Goal: Contribute content: Contribute content

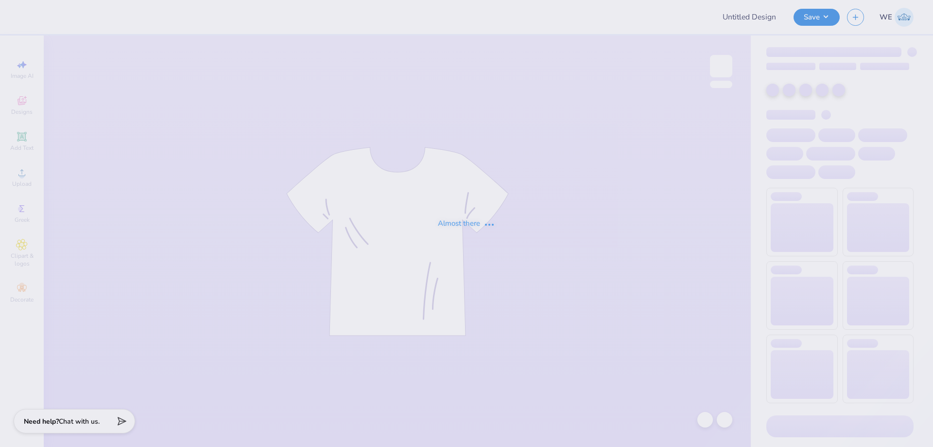
type input "Chi Omega Fall DP"
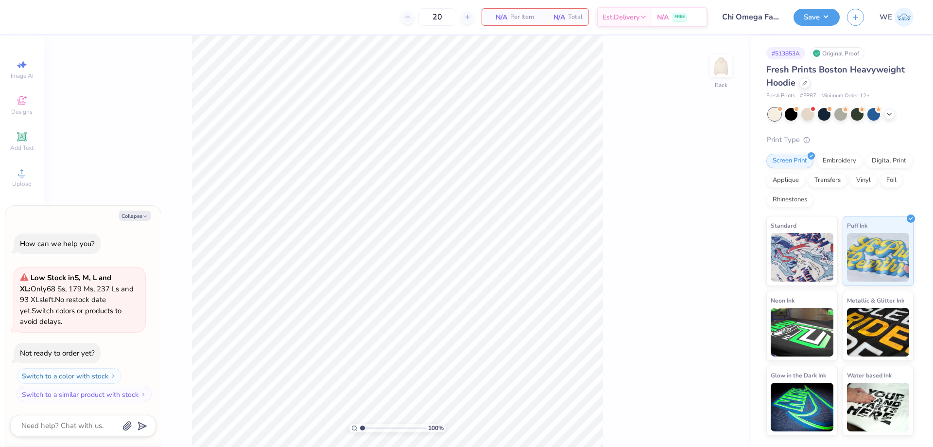
type textarea "x"
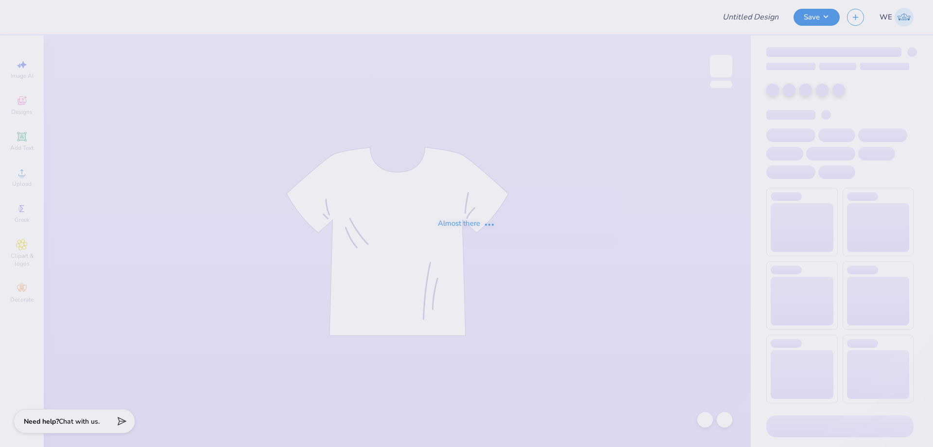
type input "Phi Tau Parents Weekend"
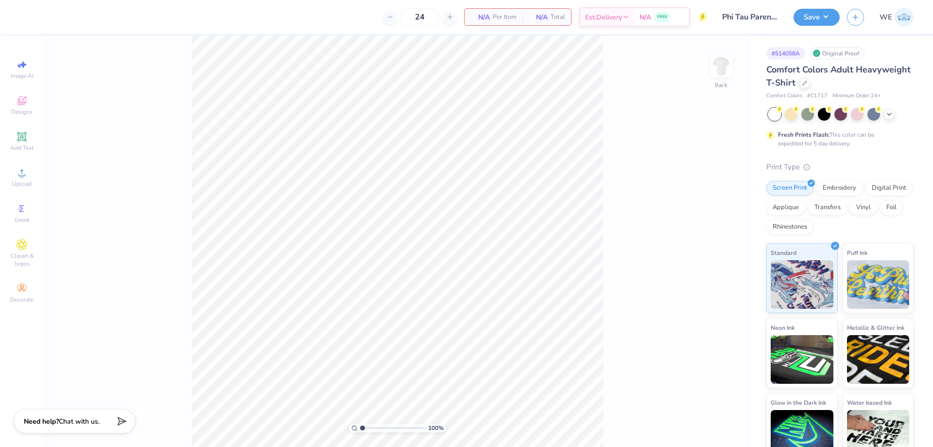
click at [187, 160] on div "100 % Back" at bounding box center [397, 240] width 707 height 411
click at [26, 176] on icon at bounding box center [22, 173] width 12 height 12
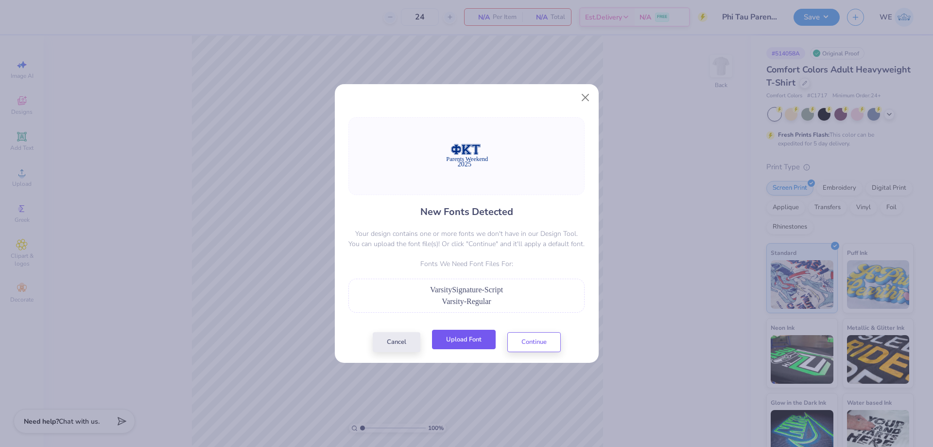
click at [468, 336] on button "Upload Font" at bounding box center [464, 340] width 64 height 20
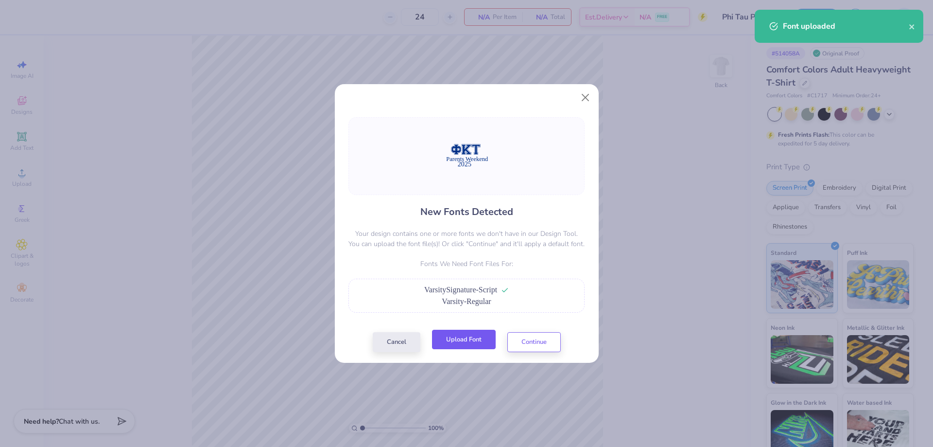
click at [472, 336] on button "Upload Font" at bounding box center [464, 340] width 64 height 20
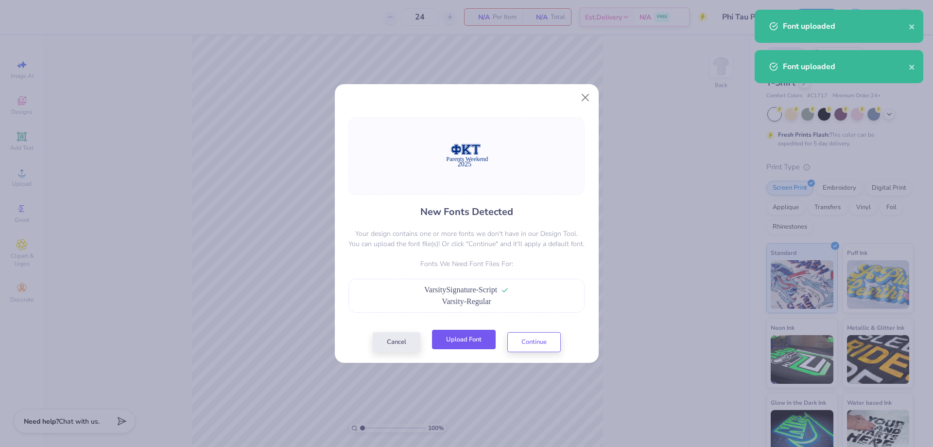
click at [477, 340] on button "Upload Font" at bounding box center [464, 340] width 64 height 20
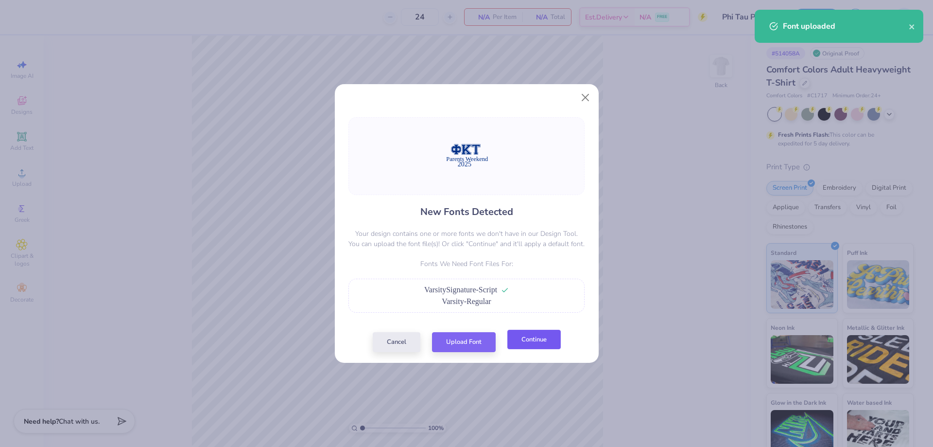
click at [527, 334] on button "Continue" at bounding box center [533, 340] width 53 height 20
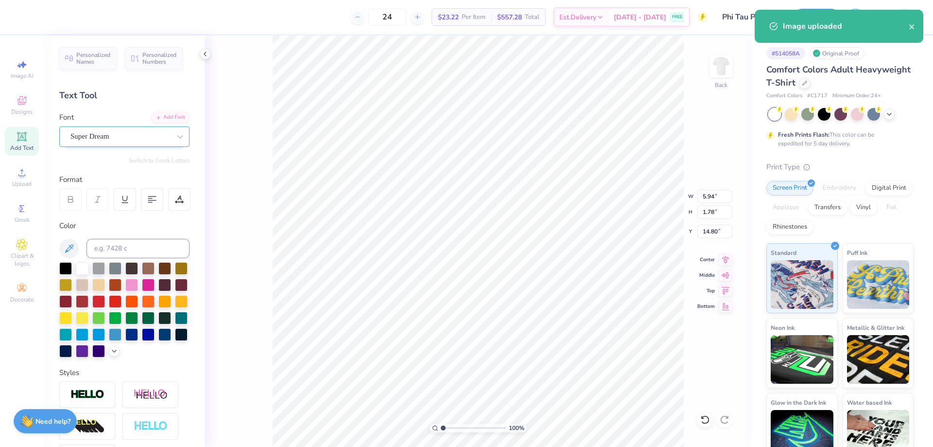
click at [129, 136] on div "Super Dream" at bounding box center [120, 136] width 102 height 15
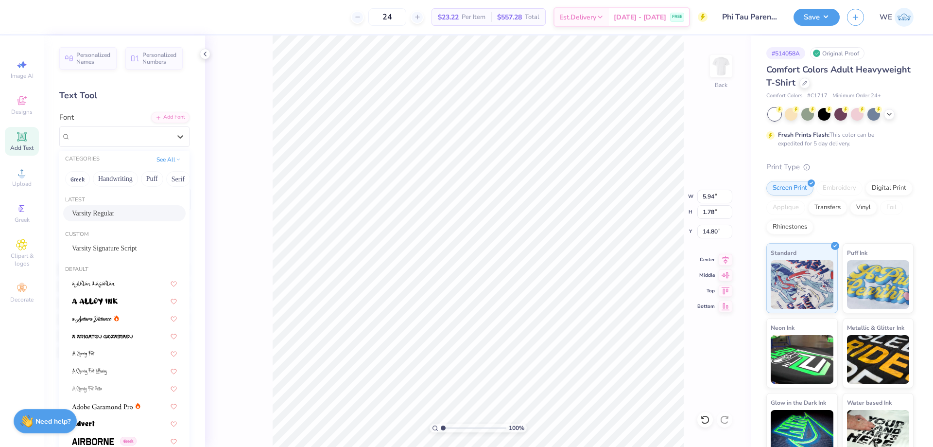
drag, startPoint x: 97, startPoint y: 216, endPoint x: 159, endPoint y: 238, distance: 65.6
click at [97, 215] on span "Varsity Regular" at bounding box center [93, 213] width 42 height 10
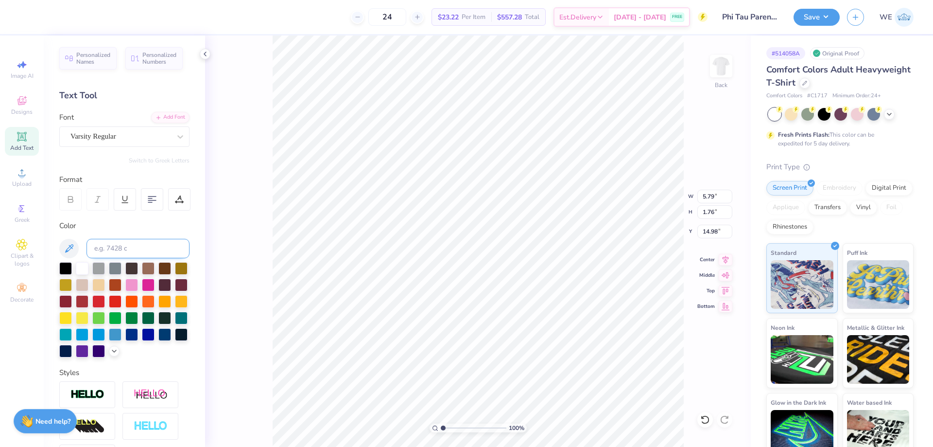
type input "5.79"
type input "1.76"
type input "14.98"
click at [707, 197] on input "14.17" at bounding box center [714, 197] width 35 height 14
type input "4.00"
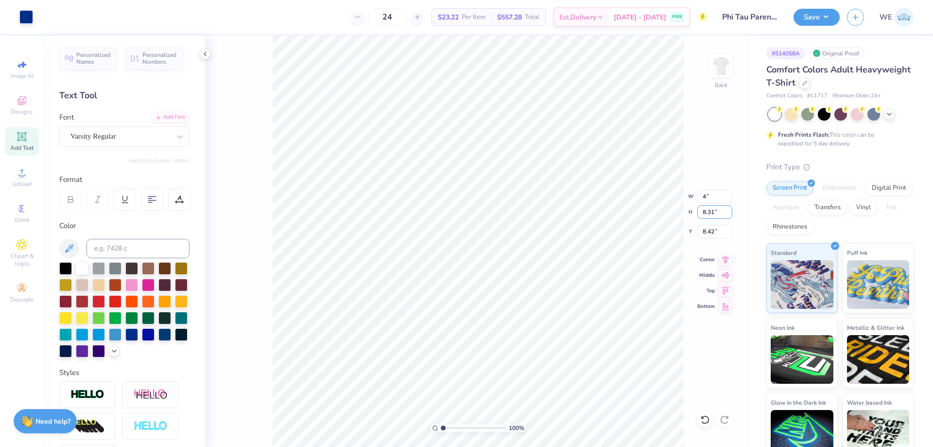
type input "2.35"
type input "3.00"
click at [704, 230] on input "3.79" at bounding box center [714, 232] width 35 height 14
type input "3.00"
click at [718, 65] on img at bounding box center [721, 66] width 39 height 39
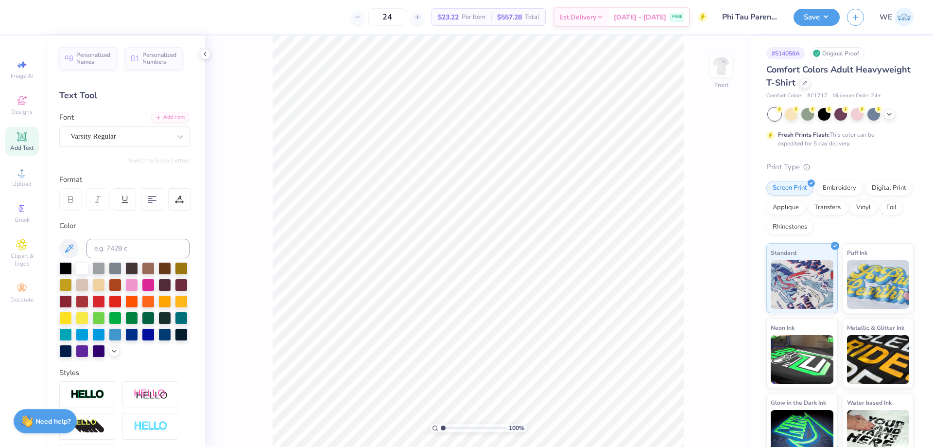
click at [23, 145] on span "Add Text" at bounding box center [21, 148] width 23 height 8
click at [28, 181] on span "Upload" at bounding box center [21, 184] width 19 height 8
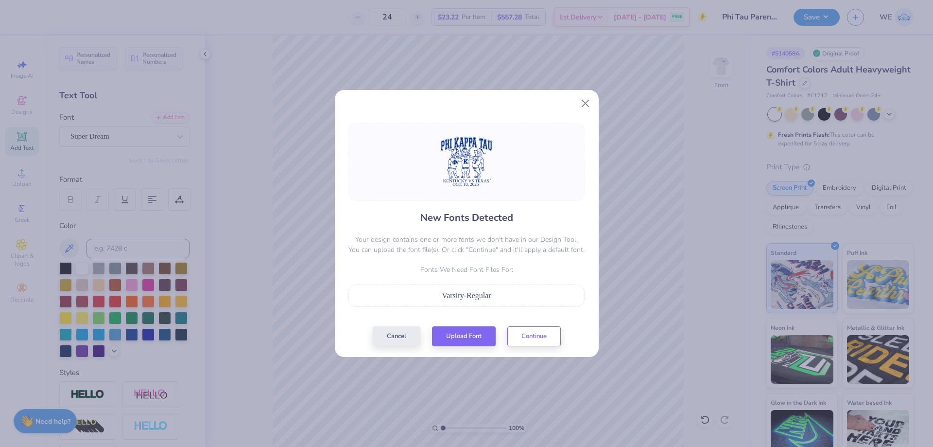
click at [506, 330] on div "Cancel Upload Font Continue" at bounding box center [467, 336] width 188 height 20
click at [514, 331] on button "Continue" at bounding box center [533, 334] width 53 height 20
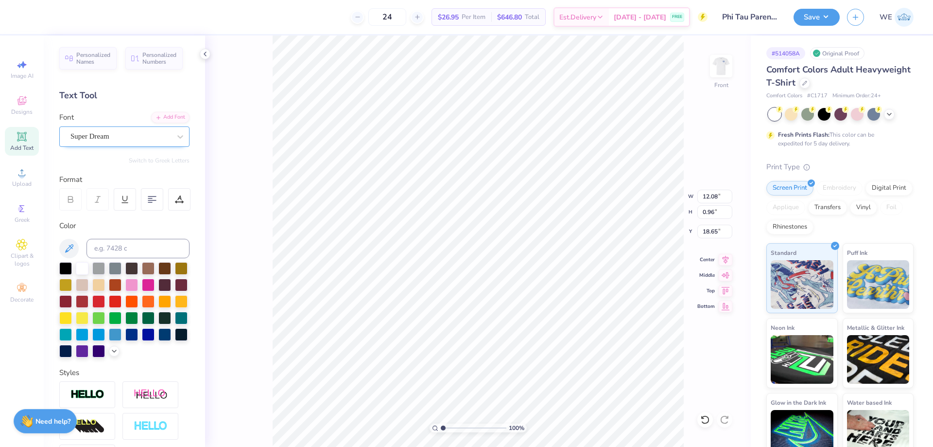
click at [154, 139] on div "Super Dream" at bounding box center [120, 136] width 102 height 15
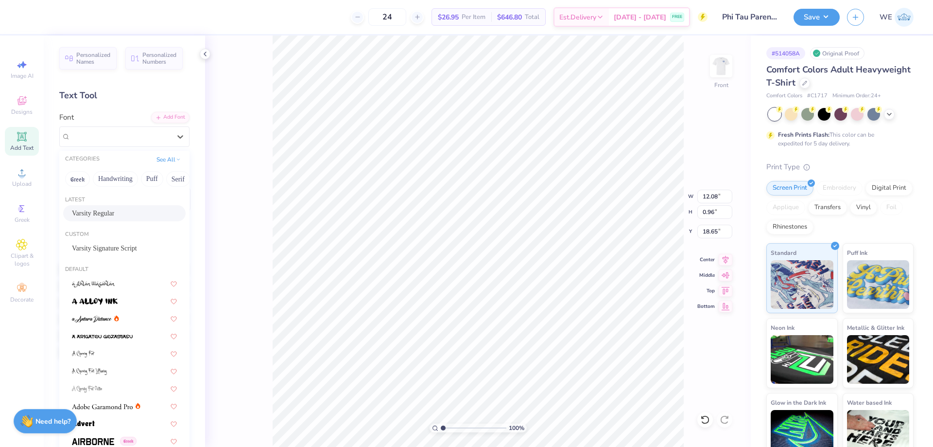
click at [109, 216] on span "Varsity Regular" at bounding box center [93, 213] width 42 height 10
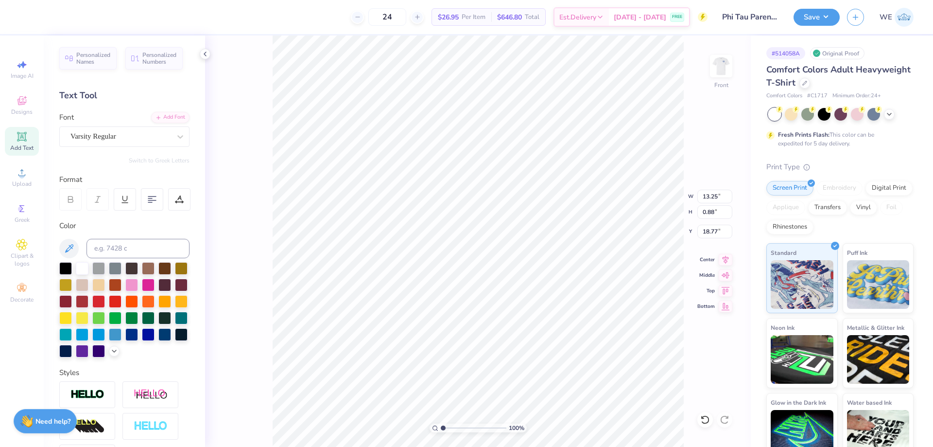
type input "13.25"
type input "0.88"
type input "18.77"
type input "7.99"
type input "1.09"
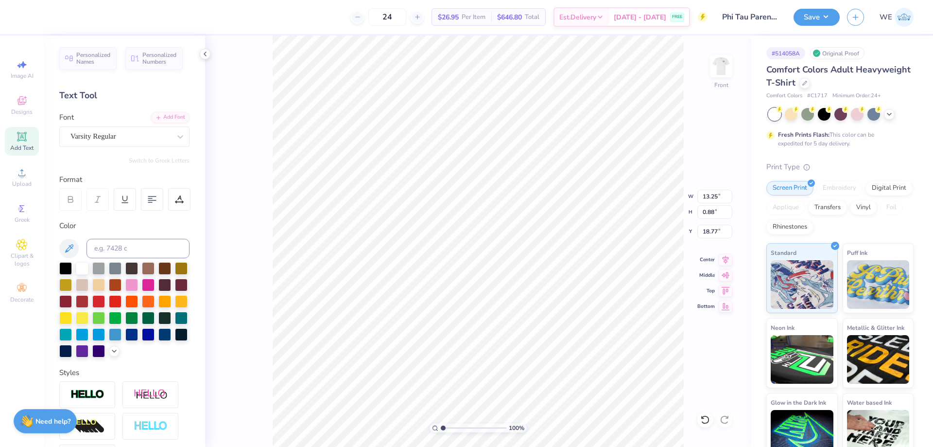
type input "19.69"
click at [119, 139] on div "Super Dream" at bounding box center [120, 136] width 102 height 15
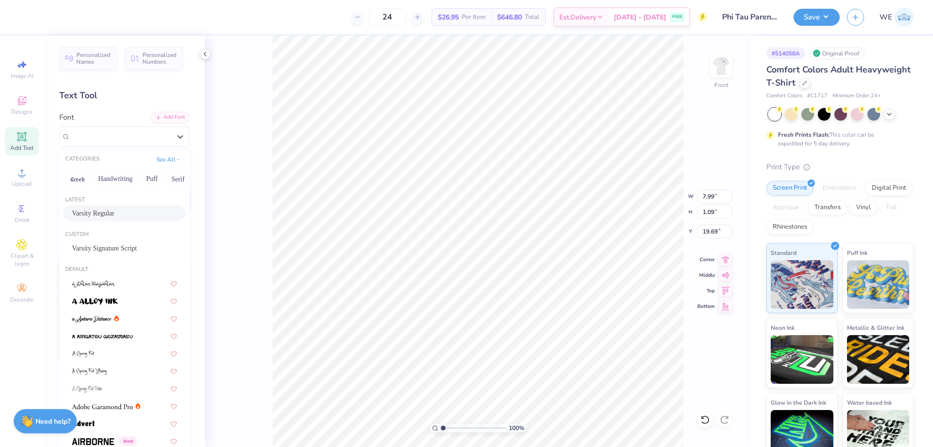
click at [106, 208] on div "Varsity Regular" at bounding box center [124, 213] width 122 height 16
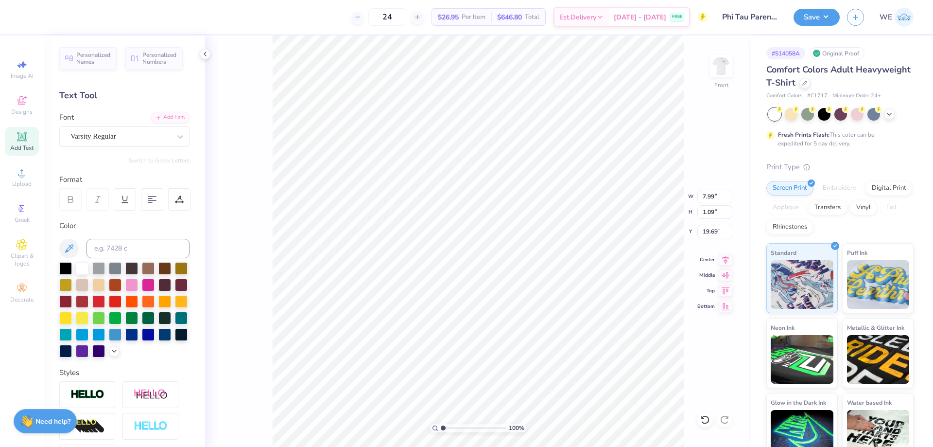
type input "7.82"
type input "1.04"
type input "19.72"
click at [708, 200] on input "14.53" at bounding box center [714, 197] width 35 height 14
type input "12.00"
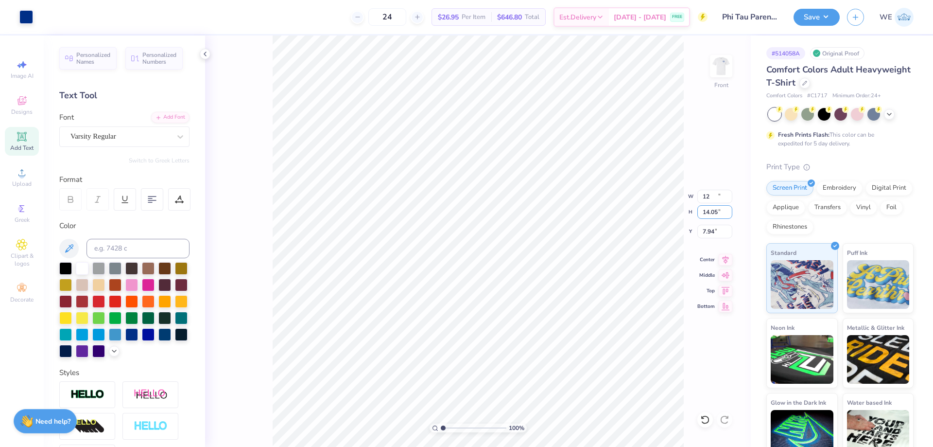
type input "11.60"
type input "7.94"
click at [724, 258] on icon at bounding box center [726, 258] width 14 height 12
click at [728, 250] on div "100 % Front W 6.46 6.46 " H 0.86 0.86 " Y 18.68 18.68 " Center Middle Top Bottom" at bounding box center [478, 240] width 546 height 411
click at [726, 260] on div "100 % Front W 6.46 H 0.86 Y 18.68 Center Middle Top Bottom" at bounding box center [478, 240] width 546 height 411
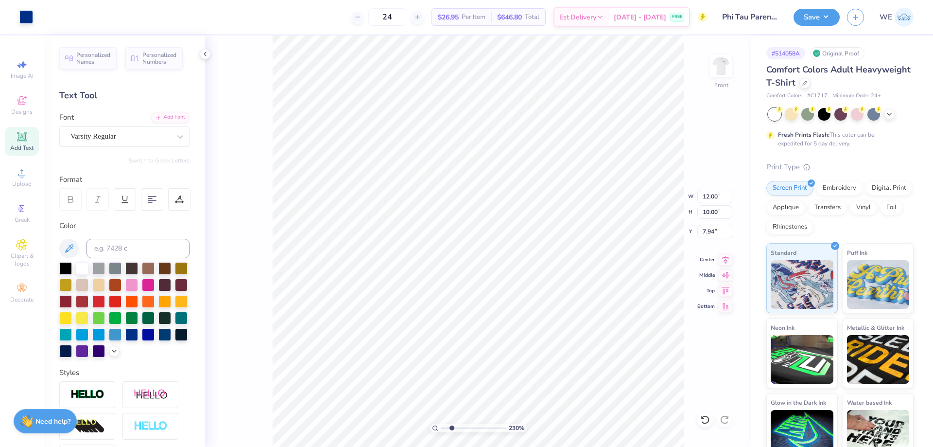
type input "2.30193535337791"
type input "10.94"
type input "0.73"
type input "17.89"
type input "2.30193535337791"
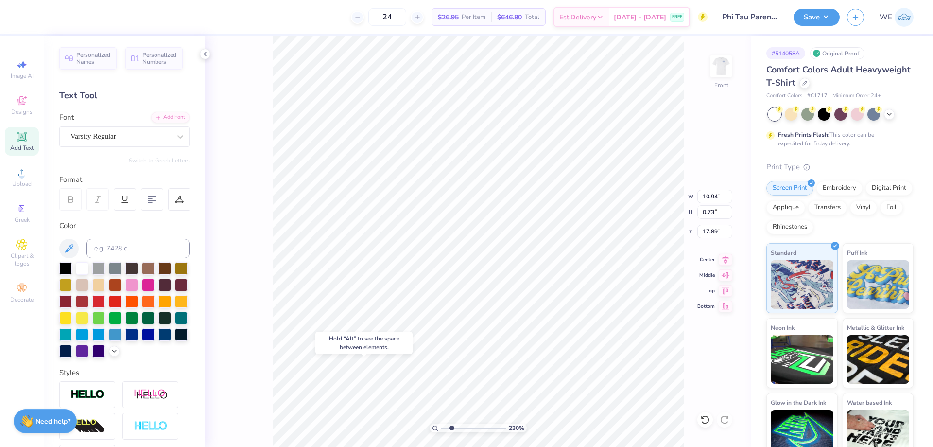
type input "6.46"
type input "0.86"
type input "18.68"
type input "1"
click at [711, 196] on input "12.00" at bounding box center [714, 197] width 35 height 14
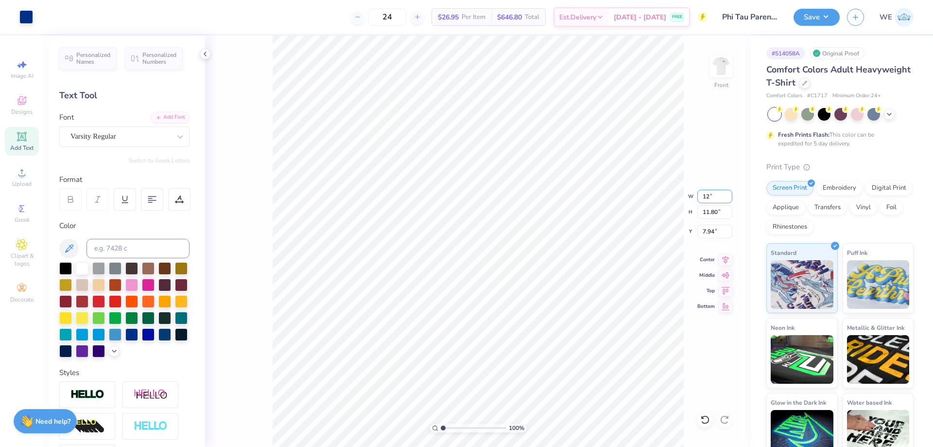
type input "12"
type input "3.00"
click at [809, 21] on button "Save" at bounding box center [817, 15] width 46 height 17
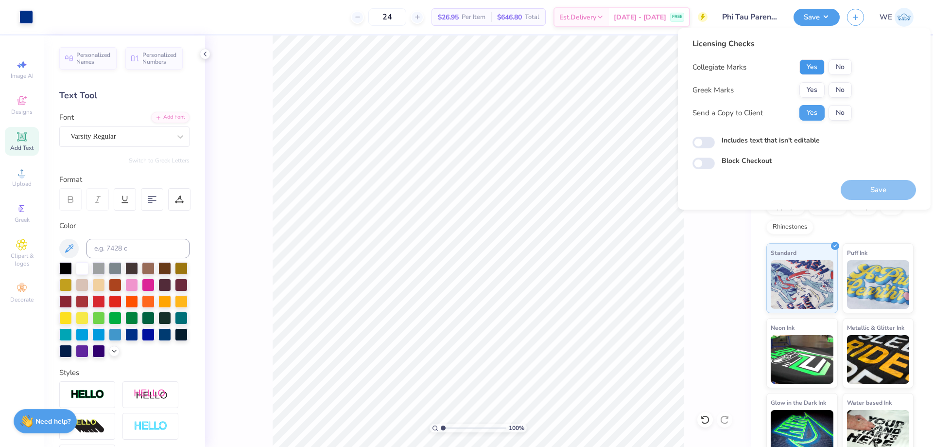
click at [816, 71] on button "Yes" at bounding box center [811, 67] width 25 height 16
click at [817, 94] on button "Yes" at bounding box center [811, 90] width 25 height 16
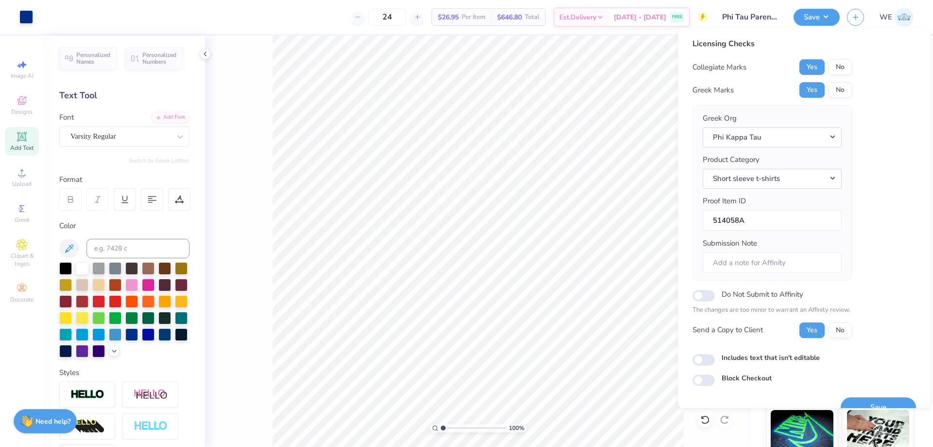
click at [705, 371] on div "Licensing Checks Collegiate Marks Yes No Greek Marks Yes No Greek Org Phi Kappa…" at bounding box center [805, 212] width 224 height 348
click at [705, 363] on input "Includes text that isn't editable" at bounding box center [704, 360] width 22 height 12
checkbox input "true"
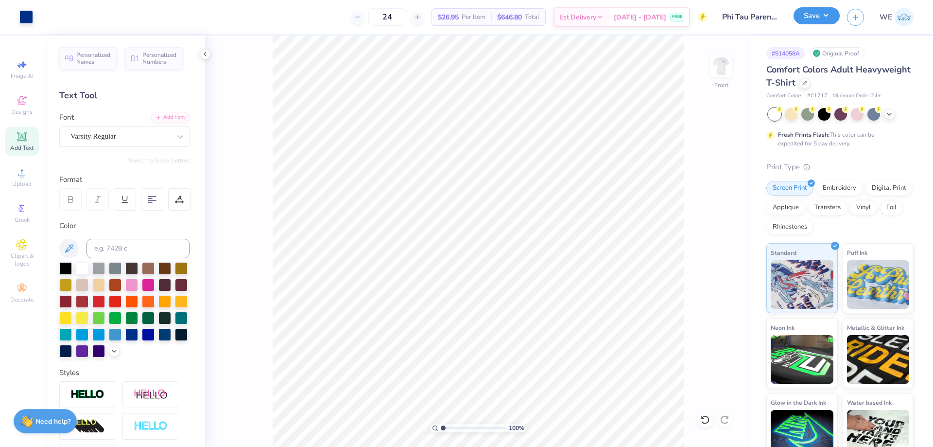
click at [810, 8] on button "Save" at bounding box center [817, 15] width 46 height 17
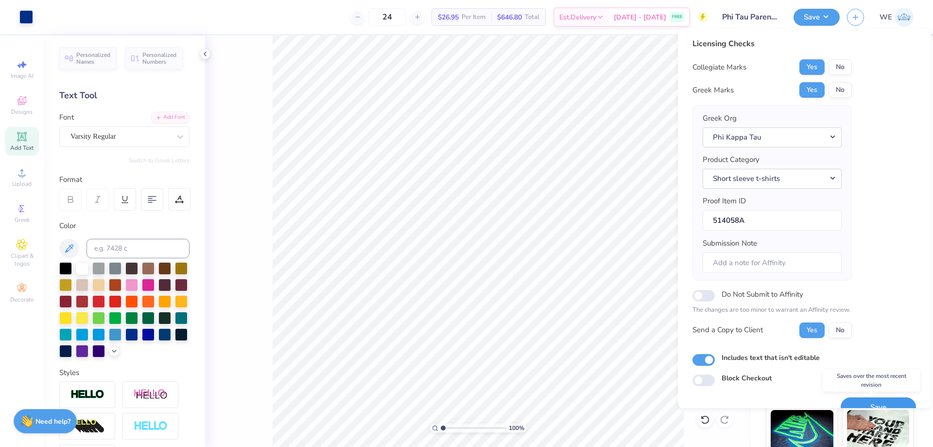
click at [854, 403] on button "Save" at bounding box center [878, 407] width 75 height 20
